Goal: Check status: Check status

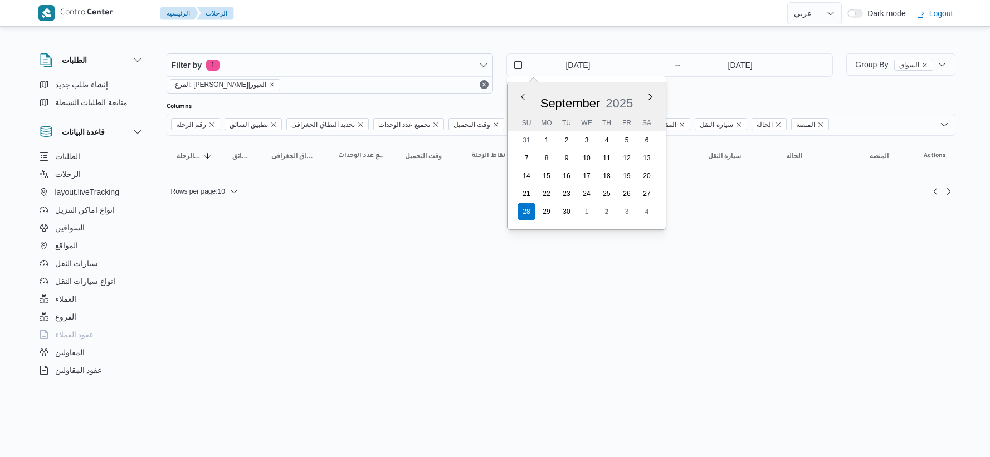
select select "ar"
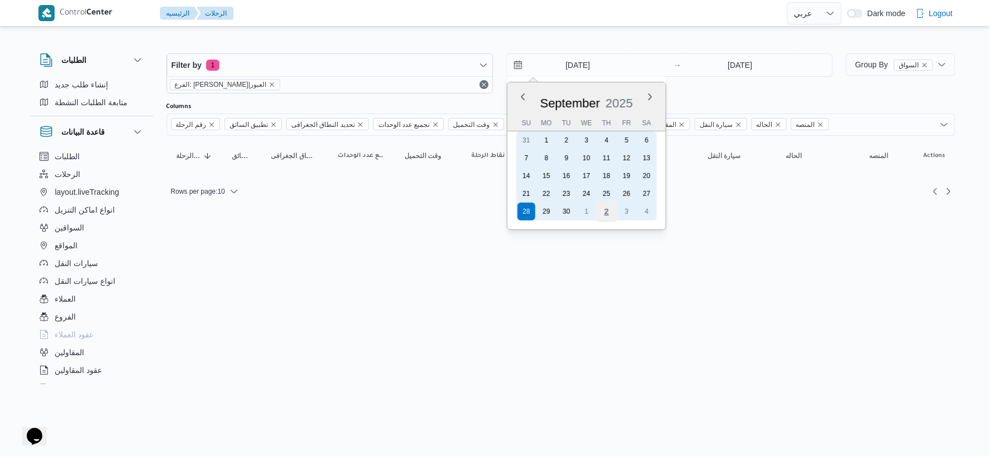
click at [605, 207] on div "2" at bounding box center [606, 211] width 21 height 21
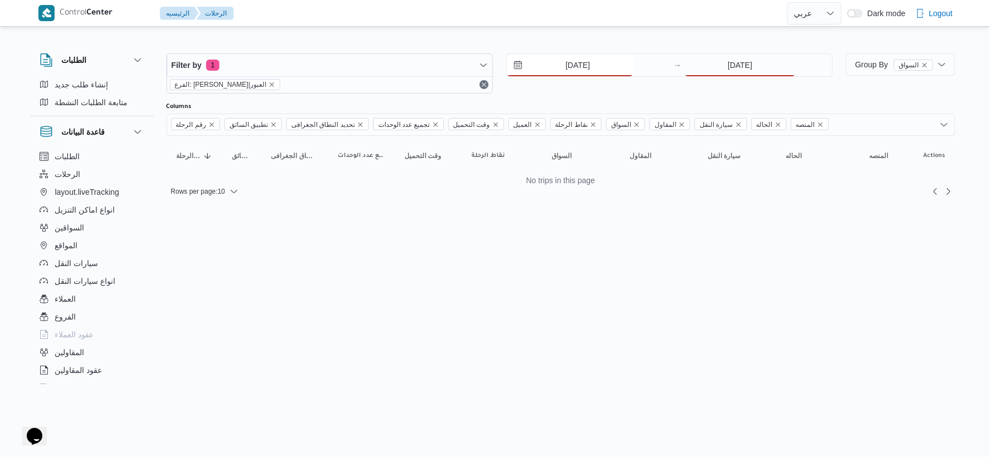
type input "[DATE]"
click at [752, 70] on input "[DATE]" at bounding box center [740, 65] width 111 height 22
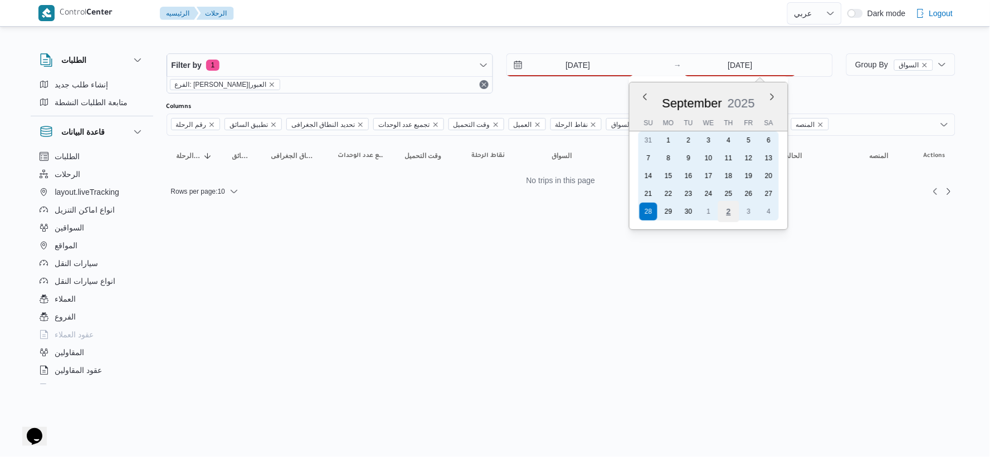
click at [725, 213] on div "2" at bounding box center [728, 211] width 21 height 21
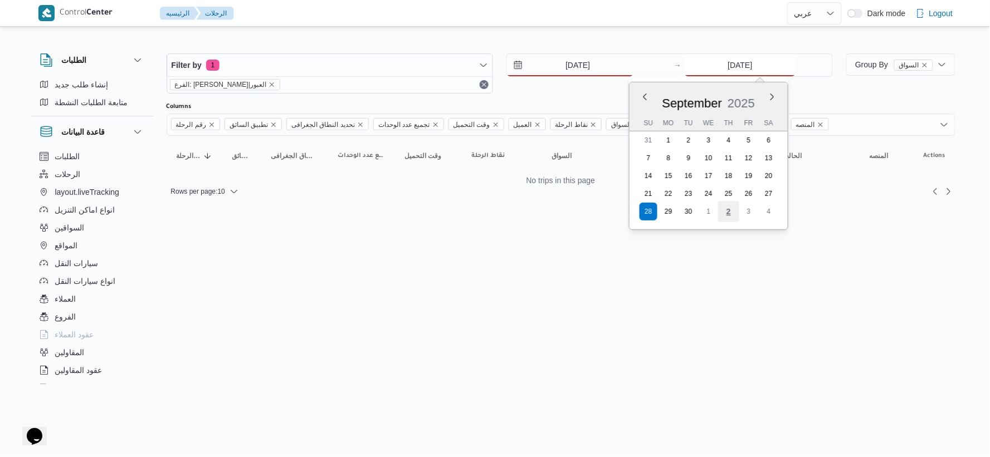
type input "[DATE]"
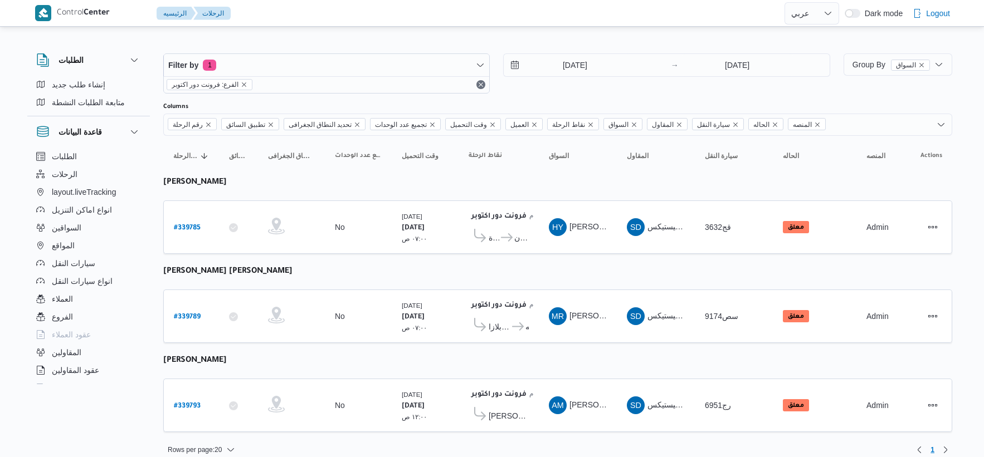
select select "ar"
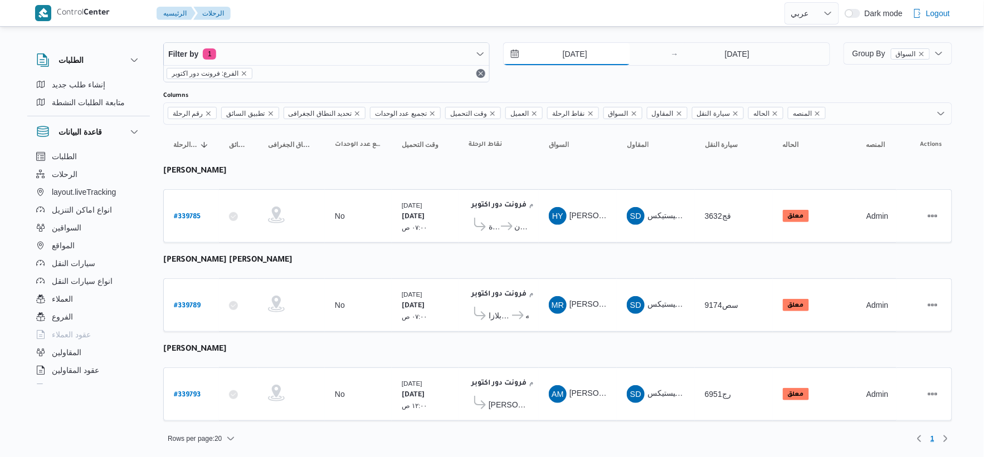
click at [585, 55] on input "28/9/2025" at bounding box center [567, 54] width 126 height 22
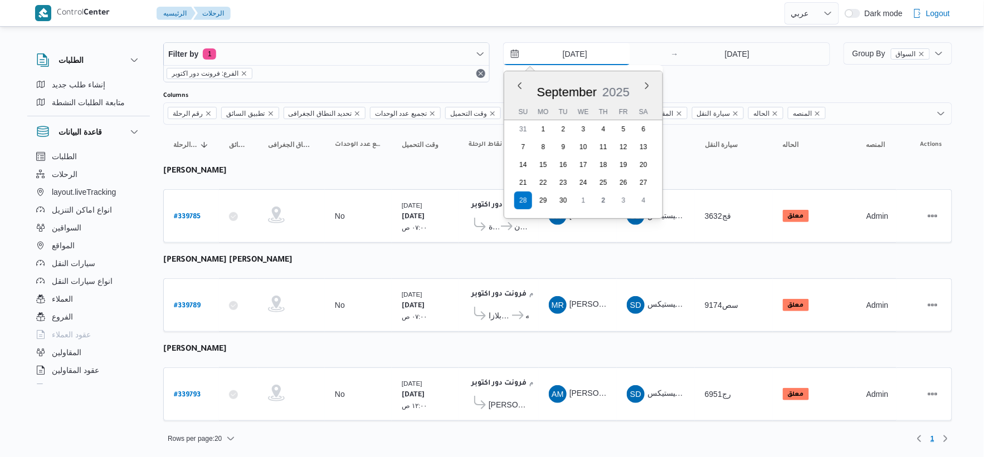
scroll to position [11, 0]
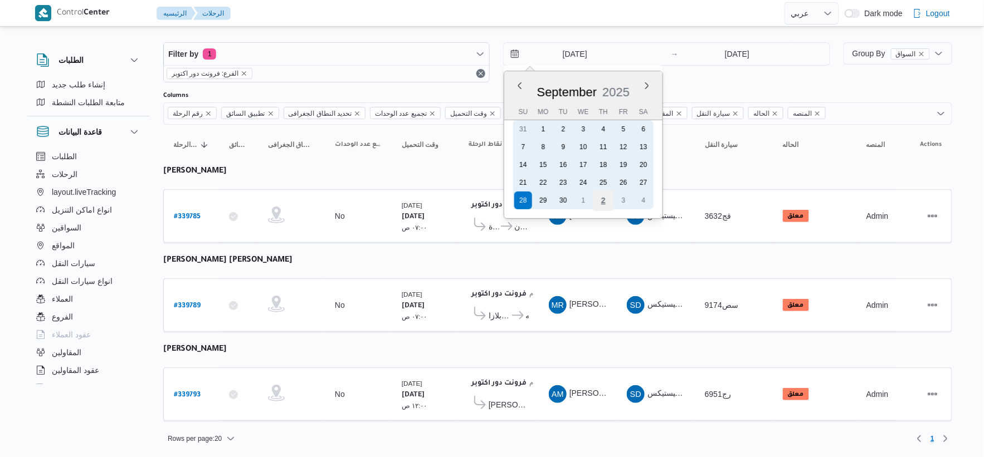
click at [600, 194] on div "2" at bounding box center [603, 200] width 21 height 21
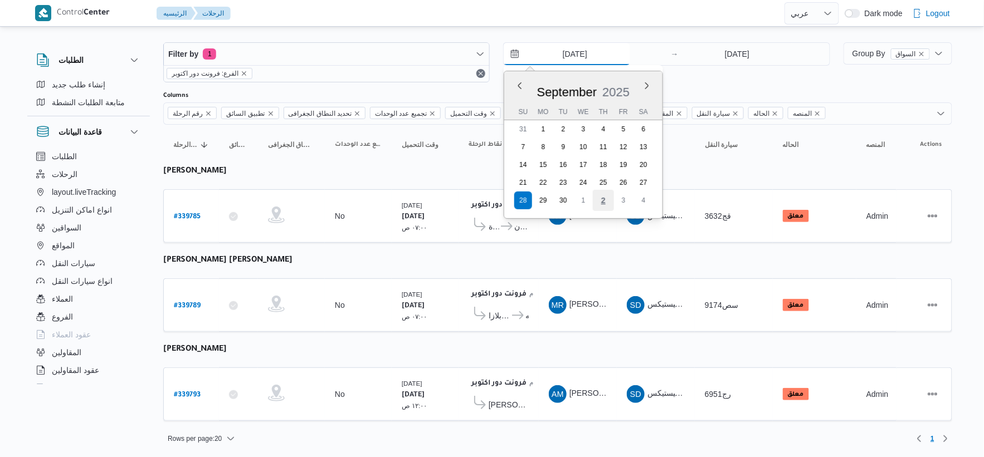
type input "[DATE]"
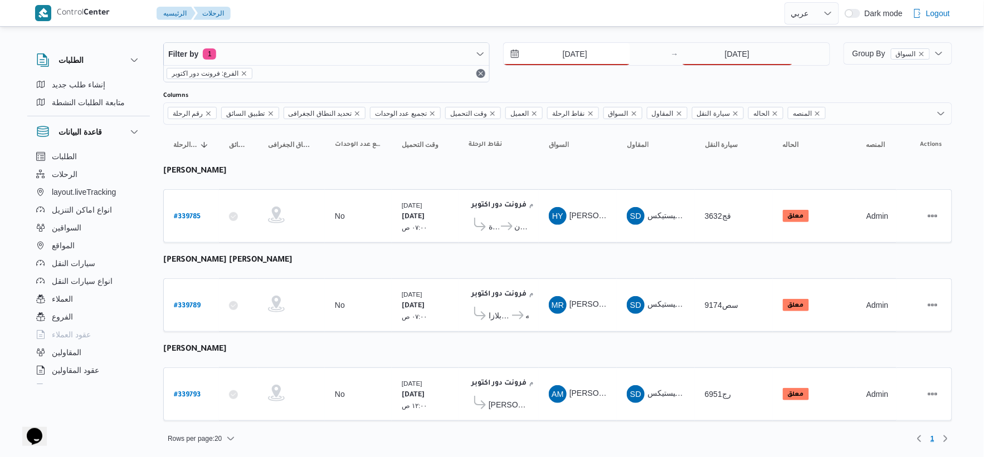
scroll to position [0, 0]
click at [732, 57] on input "[DATE]" at bounding box center [737, 54] width 111 height 22
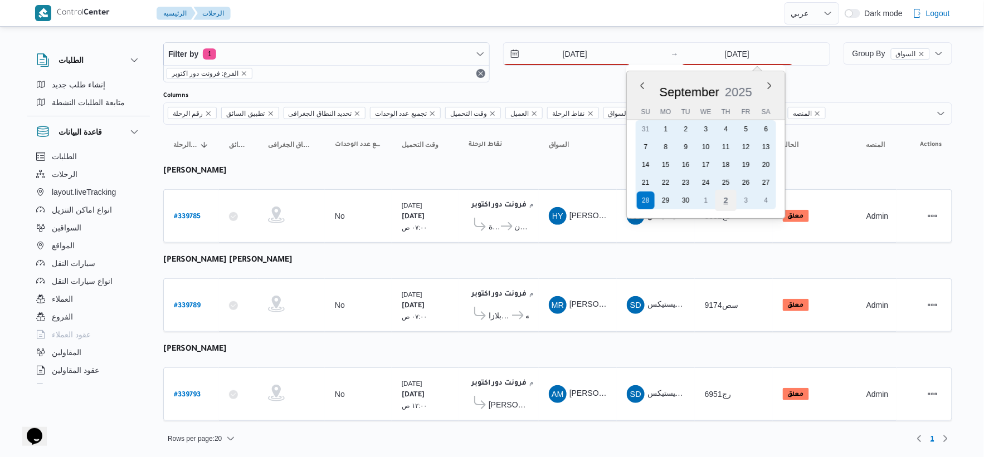
click at [727, 197] on div "2" at bounding box center [725, 200] width 21 height 21
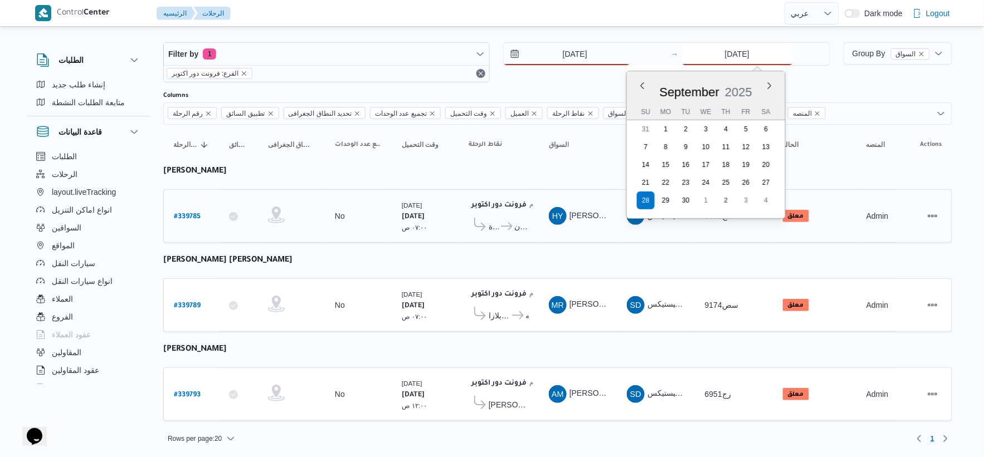
type input "[DATE]"
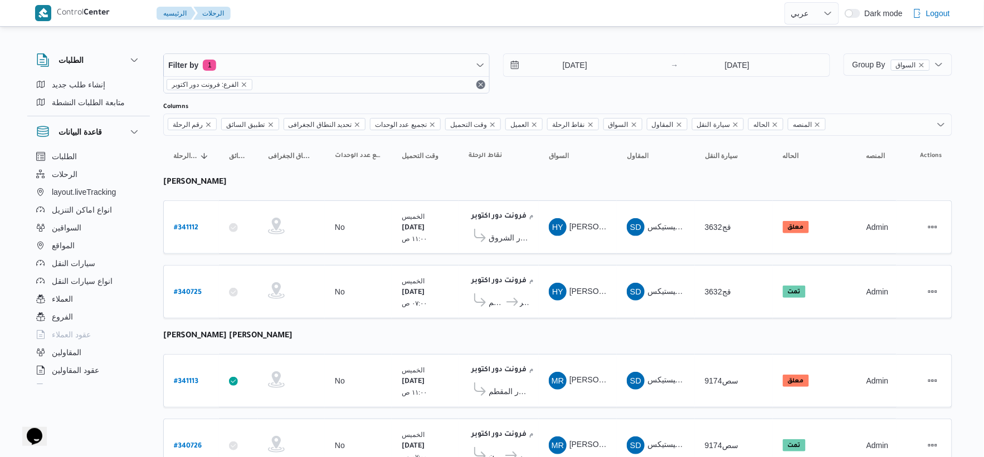
click at [442, 281] on div "الخميس ٢/١٠/٢٠٢٥ ٠٧:٠٠ ص" at bounding box center [425, 292] width 56 height 42
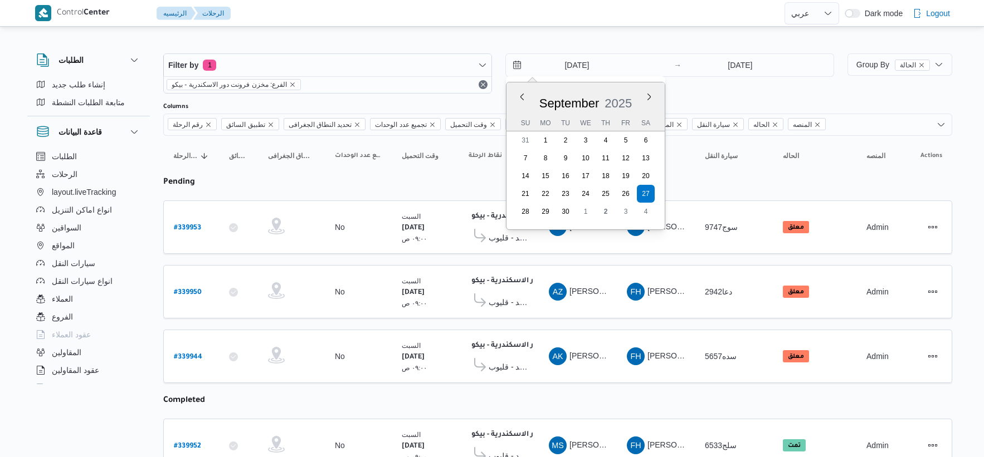
select select "ar"
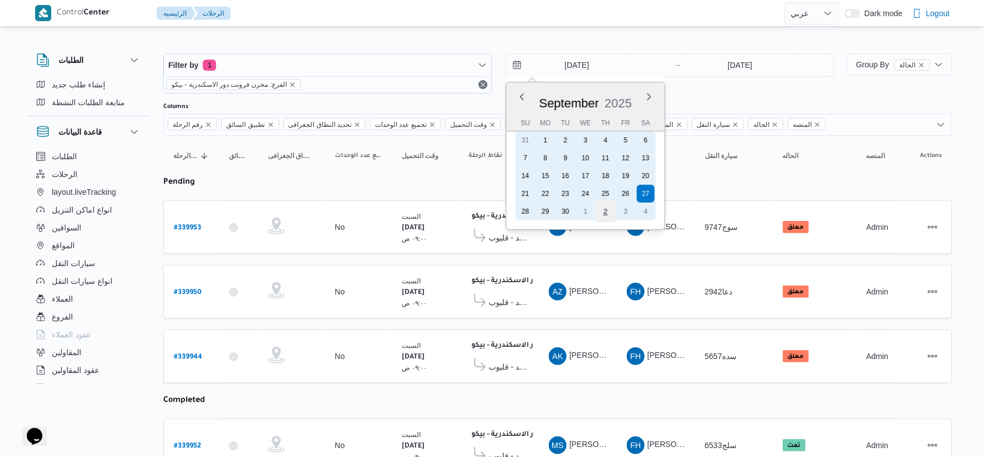
click at [599, 208] on div "2" at bounding box center [605, 211] width 21 height 21
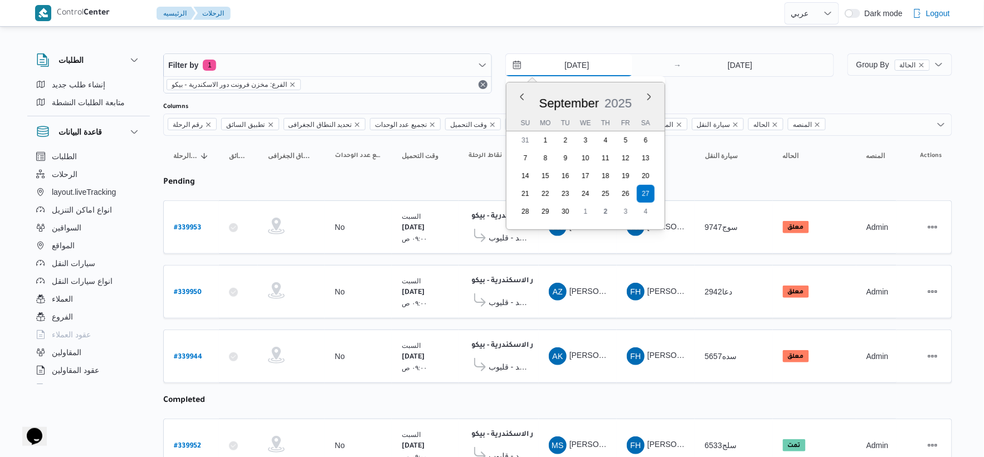
type input "[DATE]"
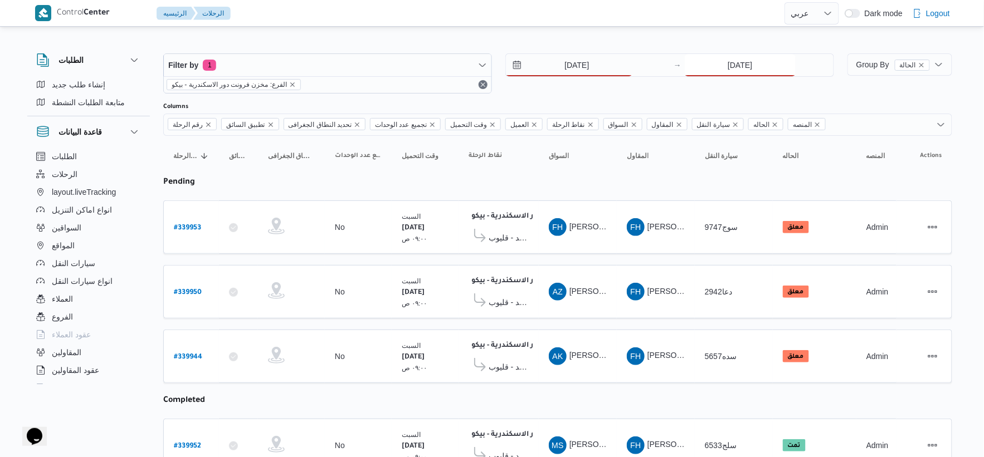
click at [727, 56] on input "27/9/2025" at bounding box center [740, 65] width 111 height 22
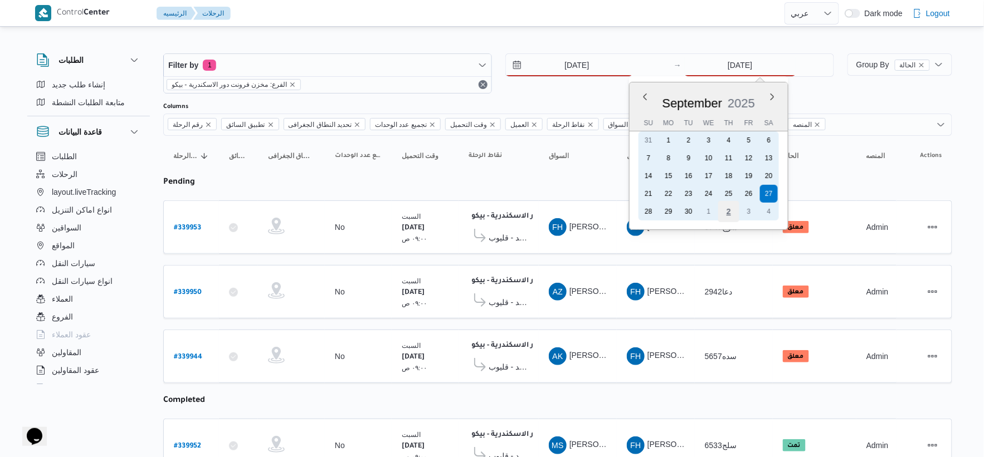
click at [730, 204] on div "2" at bounding box center [728, 211] width 21 height 21
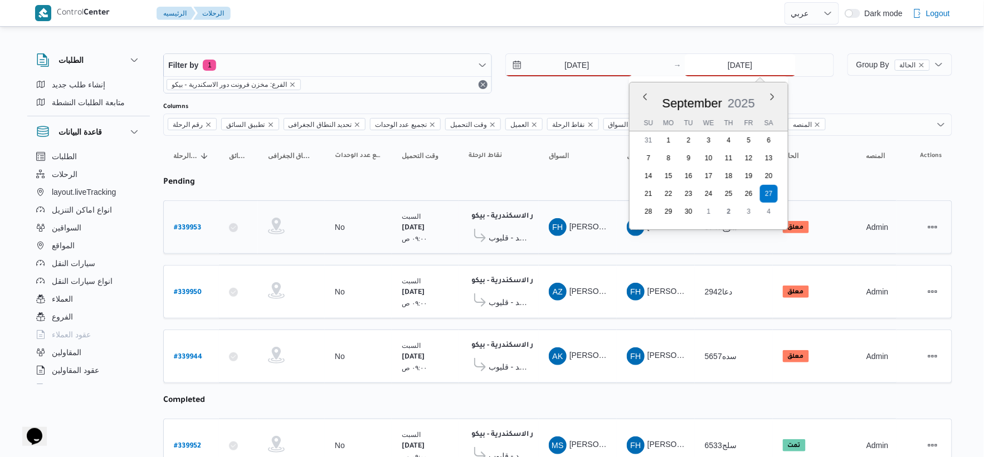
type input "[DATE]"
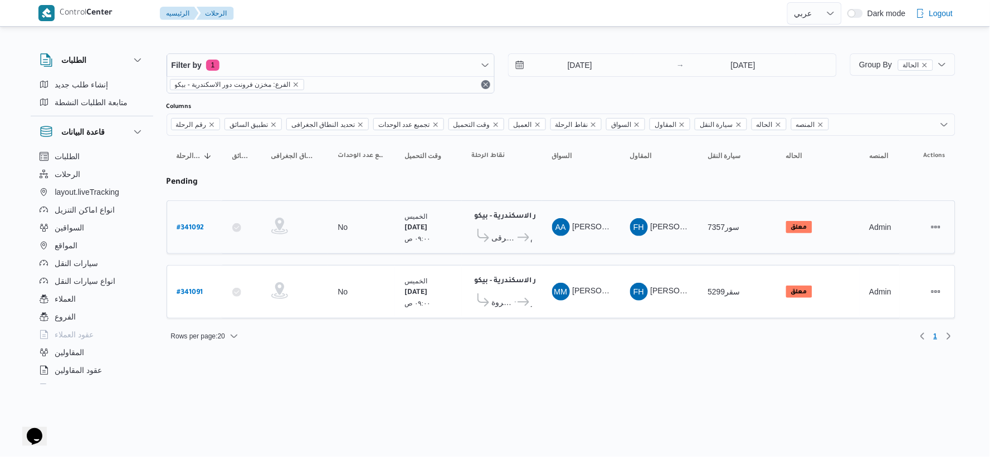
click at [486, 250] on td "نقاط الرحلة مخزن فرونت دور الاسكندرية - بيكو ١١:٥٨ م معرض نيو هاوس باب شرقى - ا…" at bounding box center [502, 227] width 80 height 53
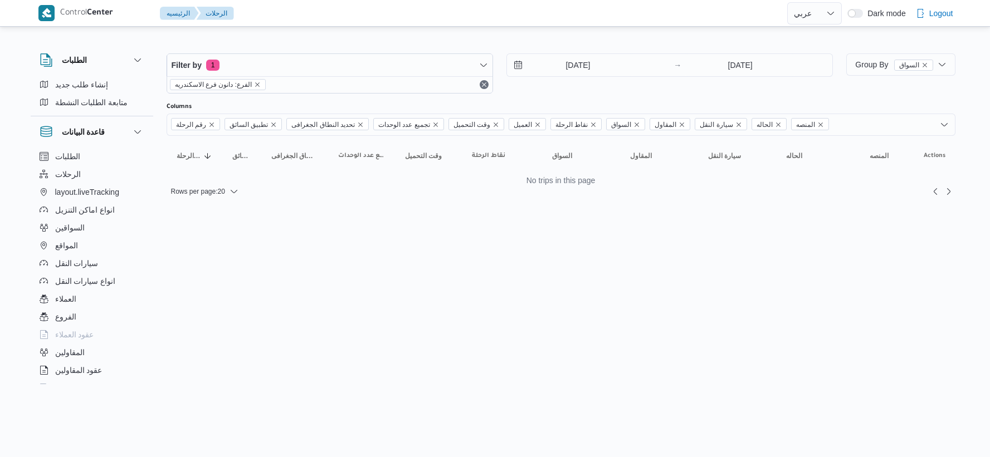
select select "ar"
click at [594, 67] on input "[DATE]" at bounding box center [570, 65] width 126 height 22
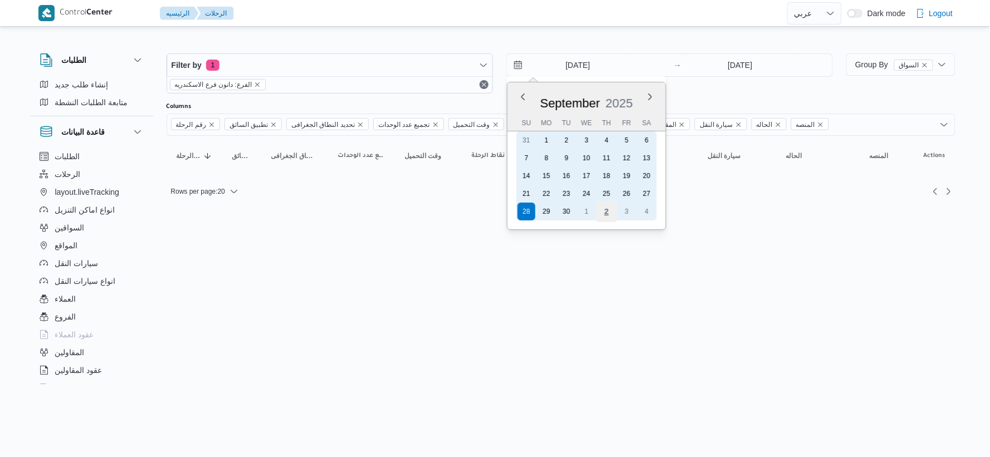
click at [608, 209] on div "2" at bounding box center [606, 211] width 21 height 21
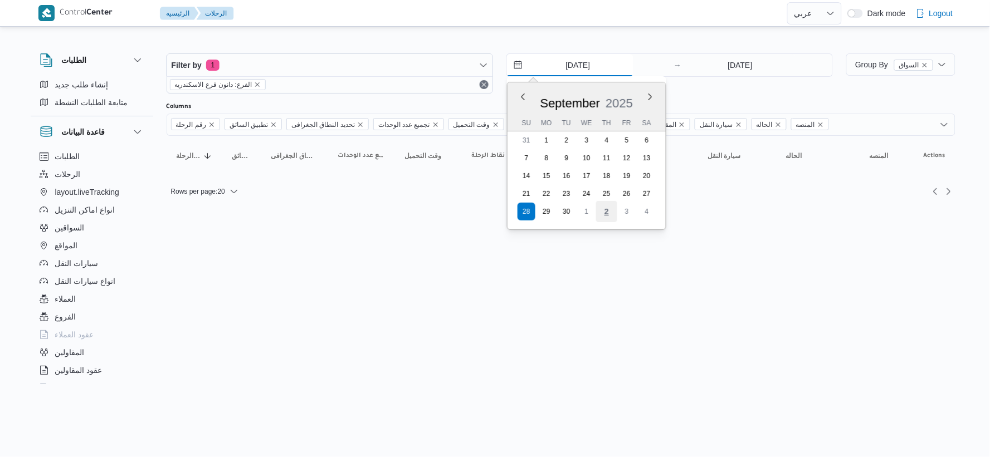
type input "[DATE]"
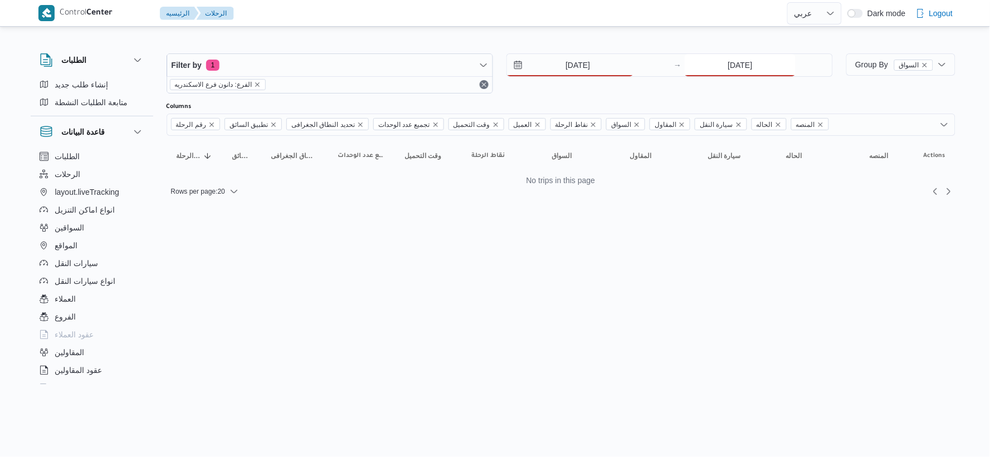
click at [736, 60] on input "[DATE]" at bounding box center [740, 65] width 111 height 22
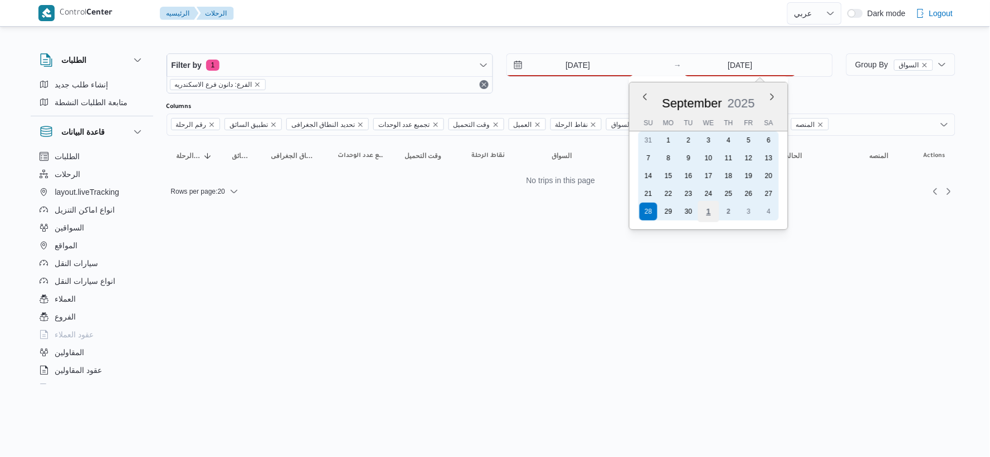
click at [705, 209] on div "1" at bounding box center [708, 211] width 21 height 21
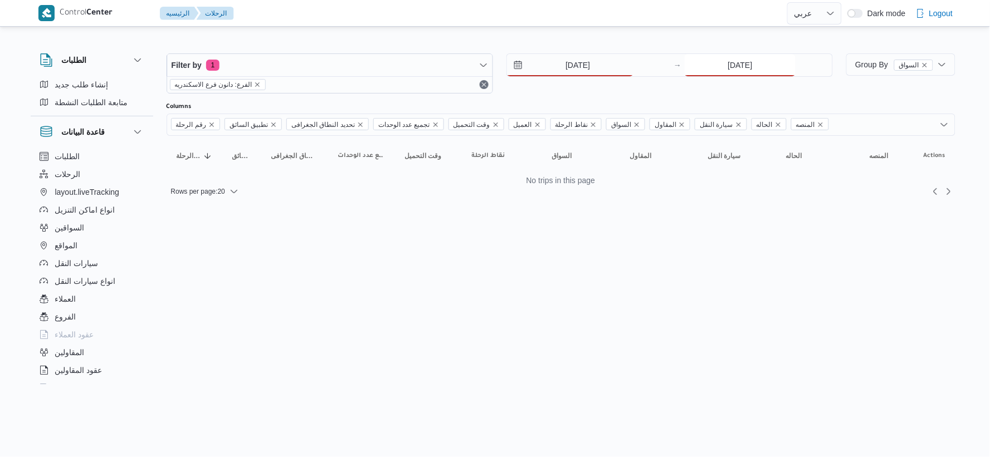
click at [731, 64] on input "[DATE]" at bounding box center [740, 65] width 111 height 22
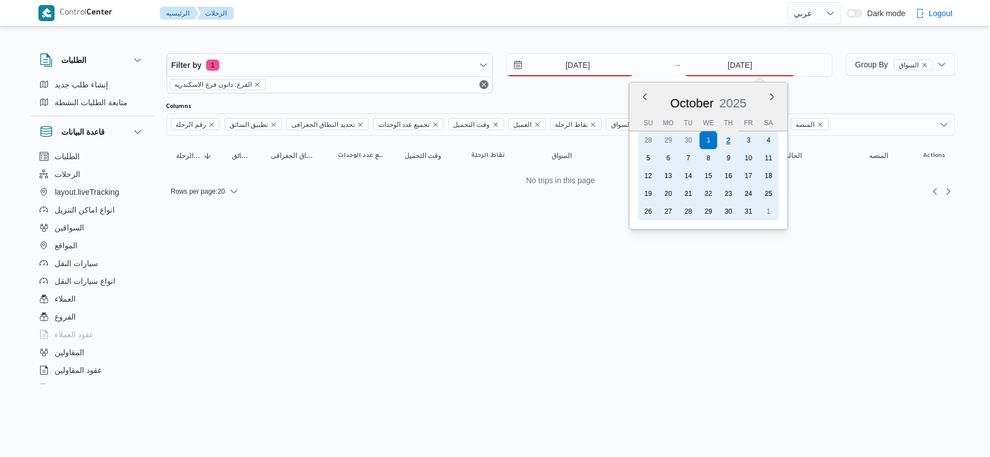
click at [731, 141] on div "2" at bounding box center [728, 140] width 21 height 21
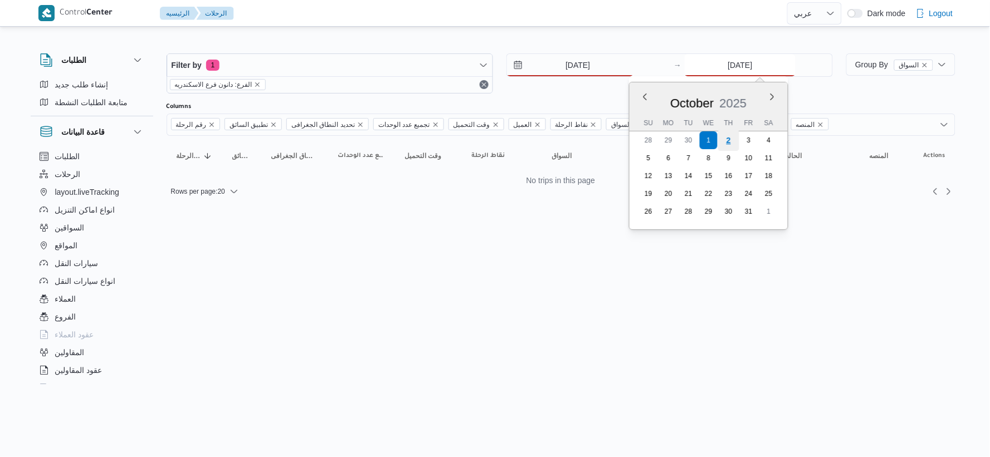
type input "[DATE]"
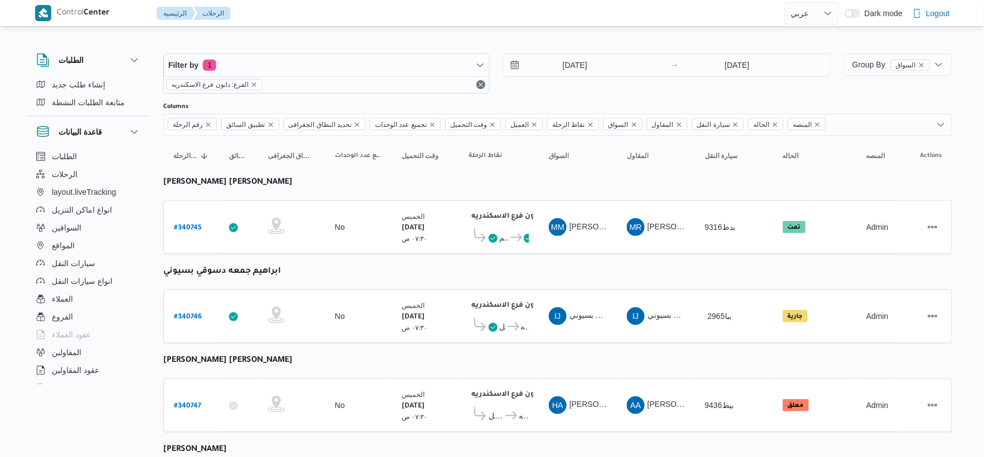
click at [602, 244] on td "السواق MM محمد مبروك محمد عبدالعاطي" at bounding box center [578, 227] width 78 height 53
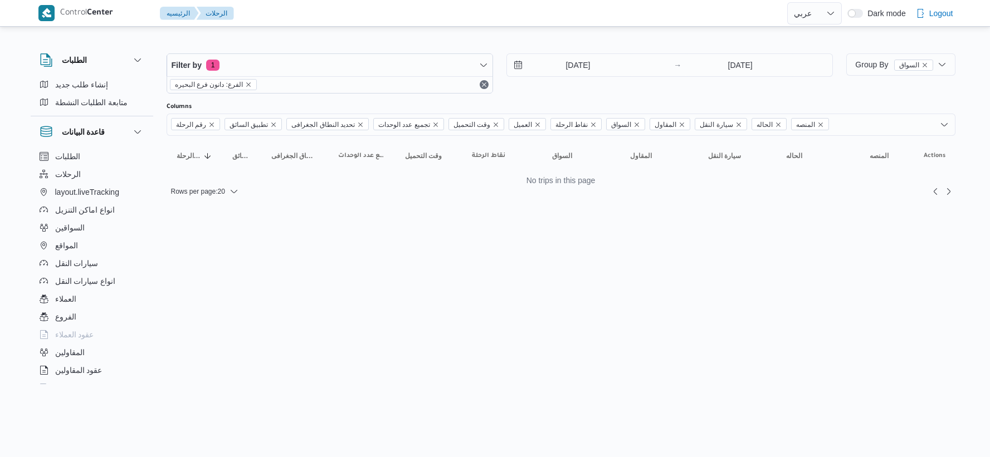
select select "ar"
click at [589, 66] on input "[DATE]" at bounding box center [570, 65] width 126 height 22
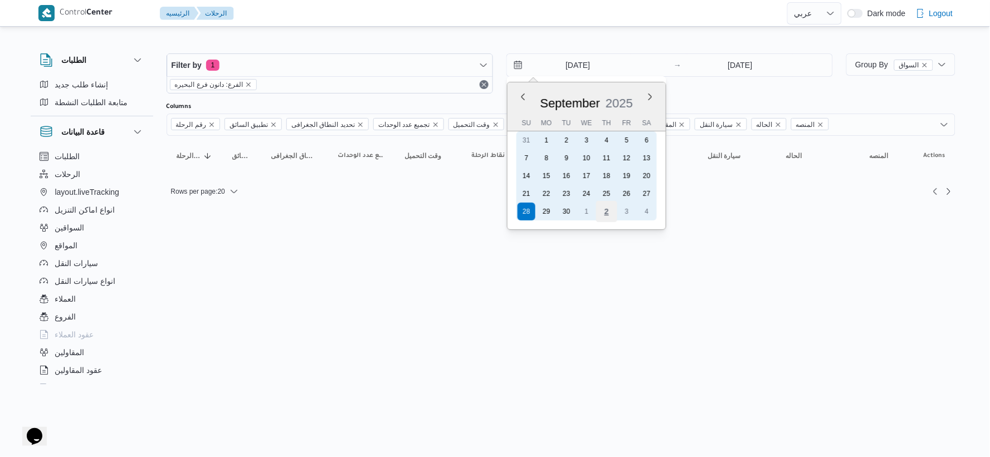
click at [608, 208] on div "2" at bounding box center [606, 211] width 21 height 21
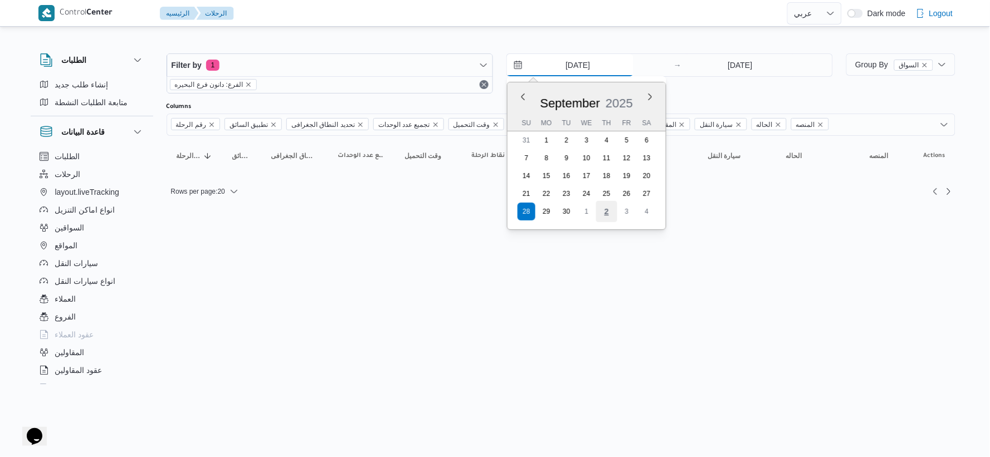
type input "[DATE]"
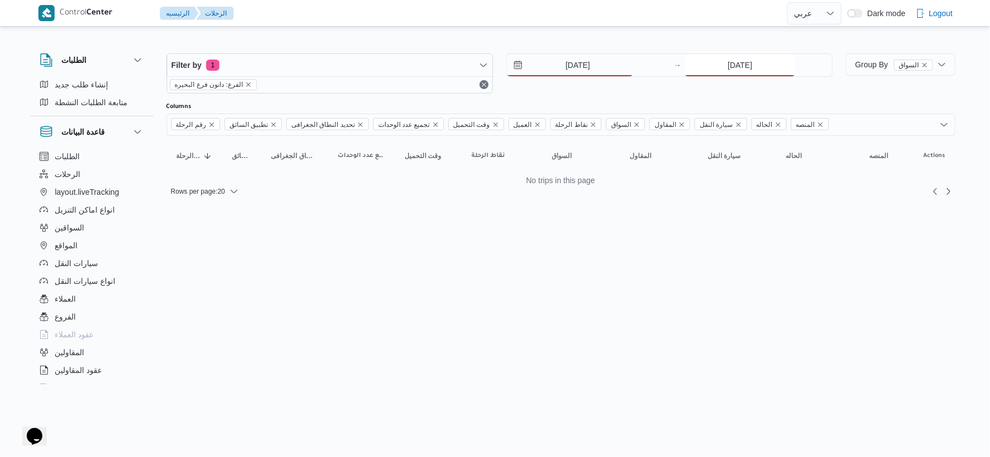
click at [753, 67] on input "[DATE]" at bounding box center [740, 65] width 111 height 22
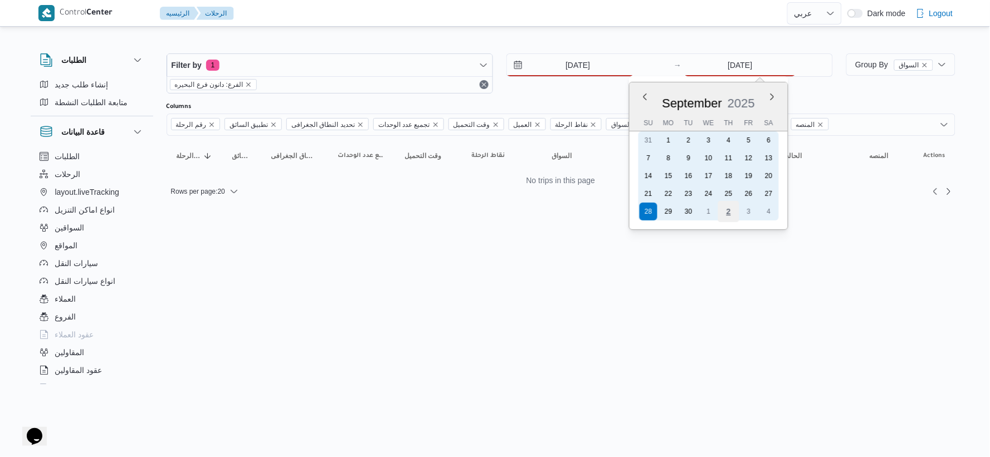
click at [726, 207] on div "2" at bounding box center [728, 211] width 21 height 21
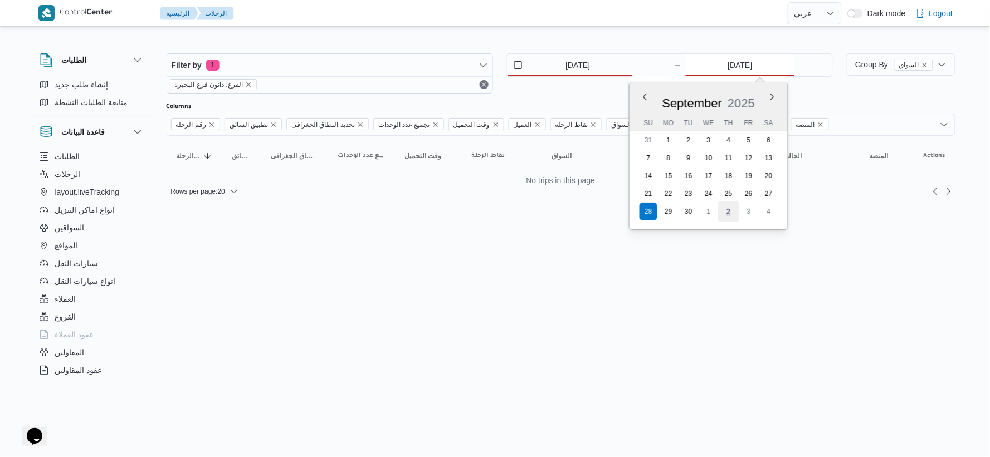
type input "[DATE]"
